Goal: Navigation & Orientation: Understand site structure

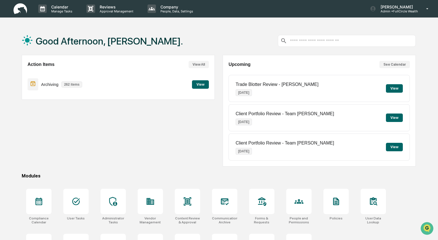
click at [151, 135] on div "Action Items View All Archiving 262 items View" at bounding box center [118, 111] width 193 height 112
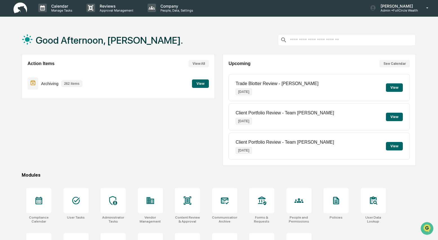
scroll to position [1, 0]
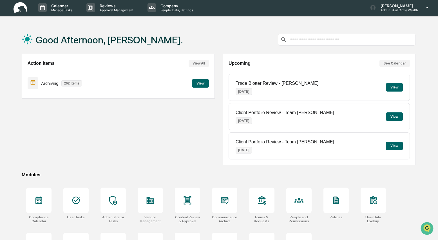
drag, startPoint x: 44, startPoint y: 203, endPoint x: 92, endPoint y: 162, distance: 62.6
click at [44, 203] on div at bounding box center [38, 200] width 25 height 25
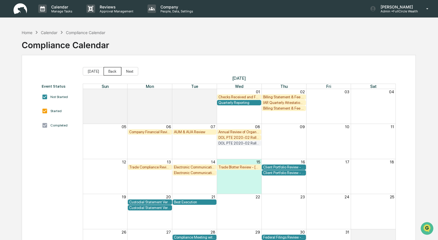
click at [114, 71] on button "Back" at bounding box center [113, 71] width 18 height 8
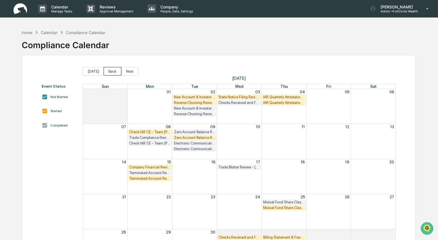
click at [114, 71] on button "Back" at bounding box center [113, 71] width 18 height 8
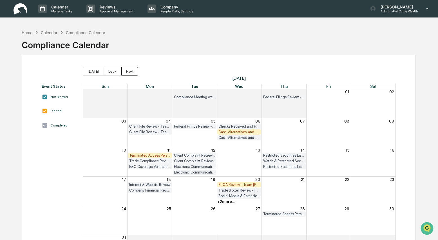
click at [129, 70] on button "Next" at bounding box center [129, 71] width 17 height 8
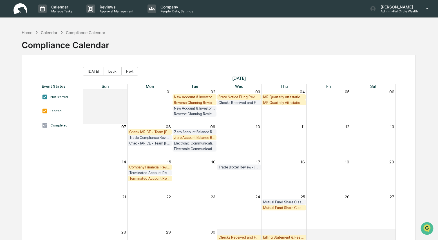
click at [256, 37] on div "Home Calendar Compliance Calendar Compliance Calendar" at bounding box center [219, 41] width 394 height 28
click at [25, 32] on div "Home" at bounding box center [27, 32] width 11 height 5
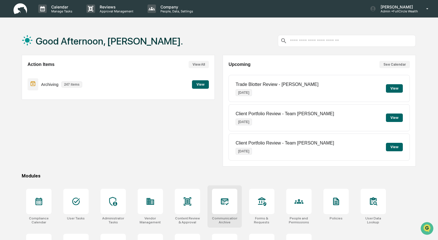
click at [228, 201] on icon at bounding box center [224, 201] width 9 height 9
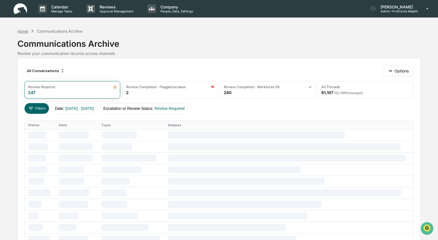
click at [21, 32] on div "Home" at bounding box center [22, 31] width 11 height 5
